Goal: Task Accomplishment & Management: Manage account settings

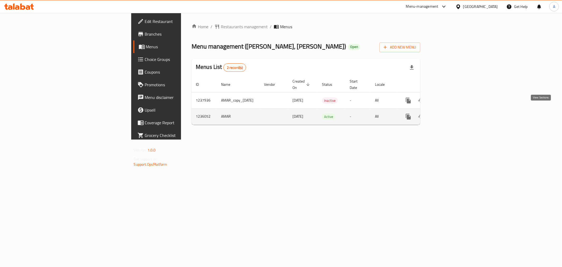
click at [450, 113] on icon "enhanced table" at bounding box center [446, 116] width 6 height 6
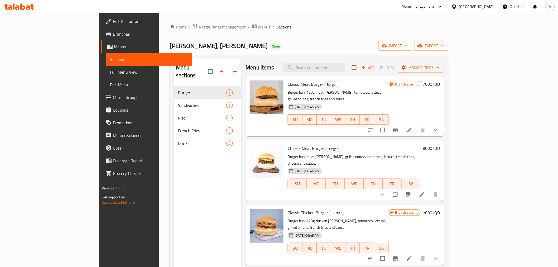
click at [440, 84] on h6 "7000 IQD" at bounding box center [431, 83] width 17 height 7
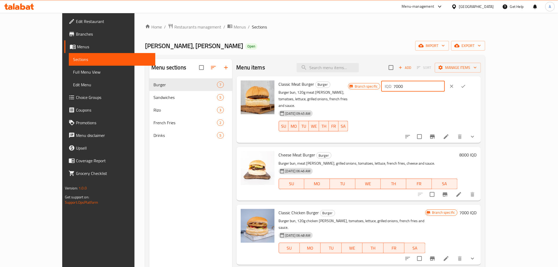
click at [445, 88] on input "7000" at bounding box center [419, 86] width 51 height 11
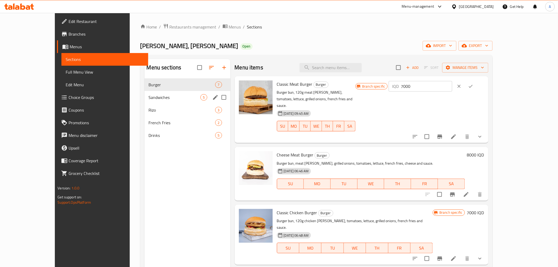
click at [149, 97] on span "Sandwiches" at bounding box center [175, 97] width 52 height 6
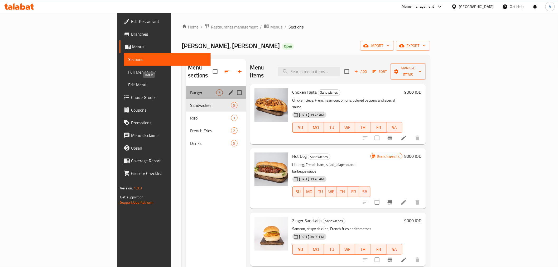
click at [190, 89] on span "Burger" at bounding box center [203, 92] width 26 height 6
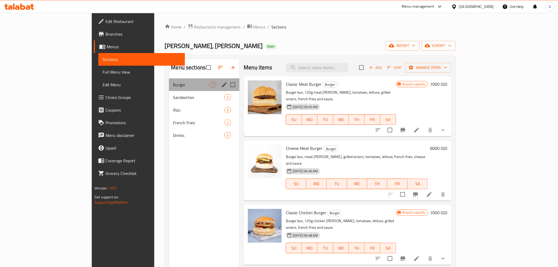
click at [169, 90] on div "Burger 7" at bounding box center [204, 84] width 71 height 13
click at [173, 98] on span "Sandwiches" at bounding box center [191, 97] width 37 height 6
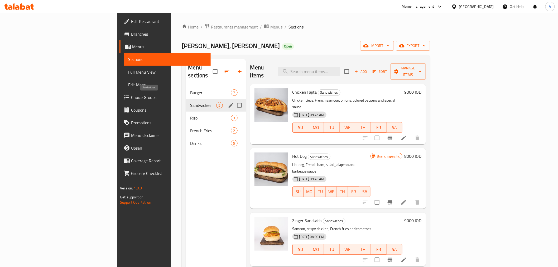
click at [186, 99] on div "Sandwiches 5" at bounding box center [216, 105] width 60 height 13
click at [190, 89] on span "Burger" at bounding box center [203, 92] width 26 height 6
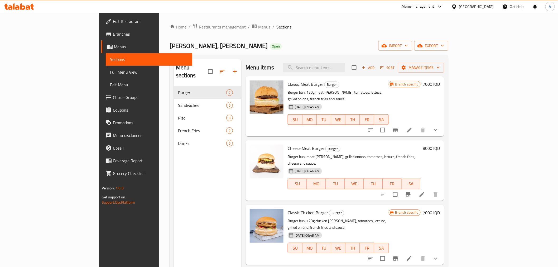
click at [440, 85] on div "Branch specific 7000 IQD" at bounding box center [414, 83] width 51 height 7
click at [440, 85] on h6 "7000 IQD" at bounding box center [431, 83] width 17 height 7
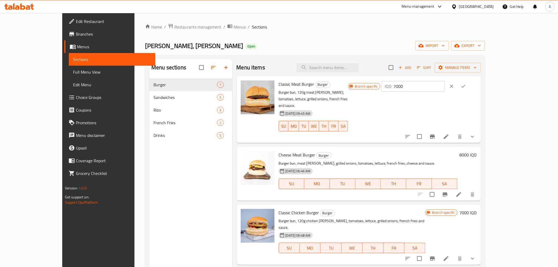
click at [445, 86] on input "7000" at bounding box center [419, 86] width 51 height 11
click at [419, 56] on div "Menu sections Burger 7 Sandwiches 5 [PERSON_NAME] 3 French Fries 2 Drinks 5 Men…" at bounding box center [315, 192] width 340 height 275
click at [457, 91] on button "clear" at bounding box center [452, 86] width 12 height 12
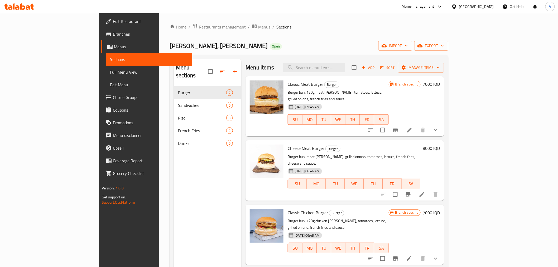
click at [113, 32] on span "Branches" at bounding box center [150, 34] width 75 height 6
